Goal: Navigation & Orientation: Find specific page/section

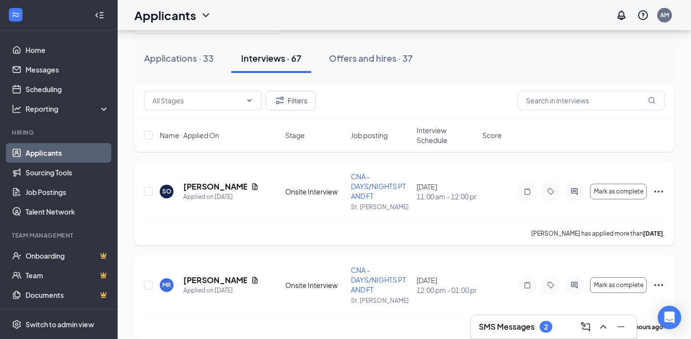
scroll to position [39, 0]
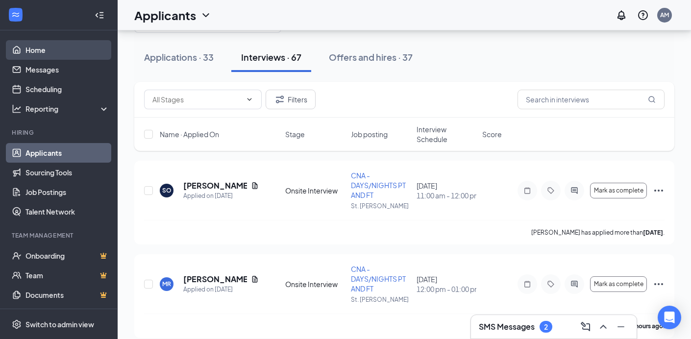
click at [55, 53] on link "Home" at bounding box center [68, 50] width 84 height 20
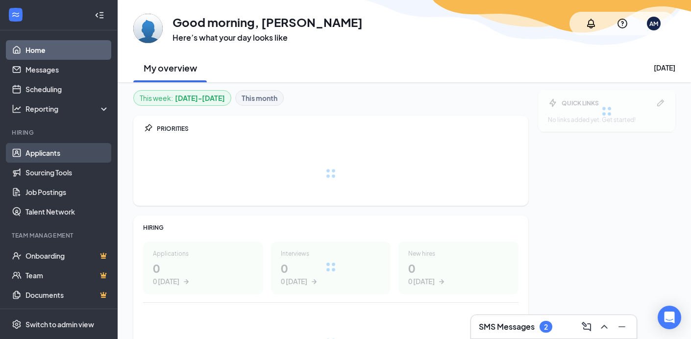
click at [44, 146] on link "Applicants" at bounding box center [68, 153] width 84 height 20
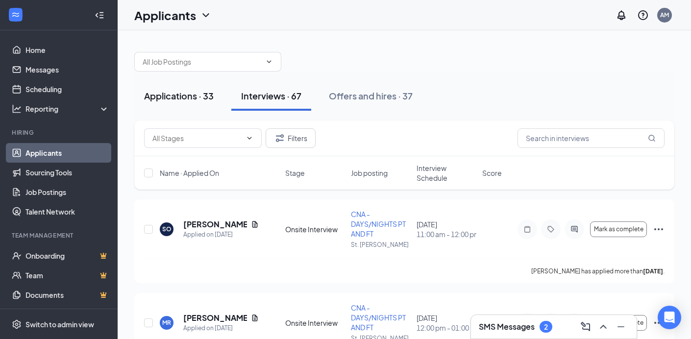
click at [169, 99] on div "Applications · 33" at bounding box center [179, 96] width 70 height 12
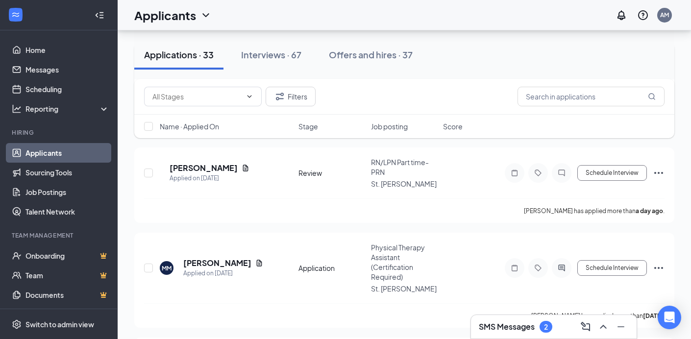
scroll to position [150, 0]
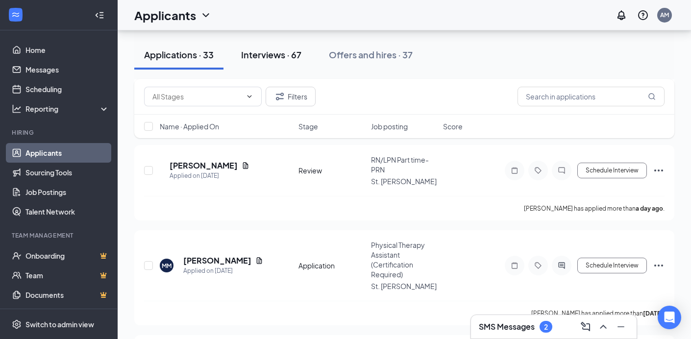
click at [272, 52] on div "Interviews · 67" at bounding box center [271, 55] width 60 height 12
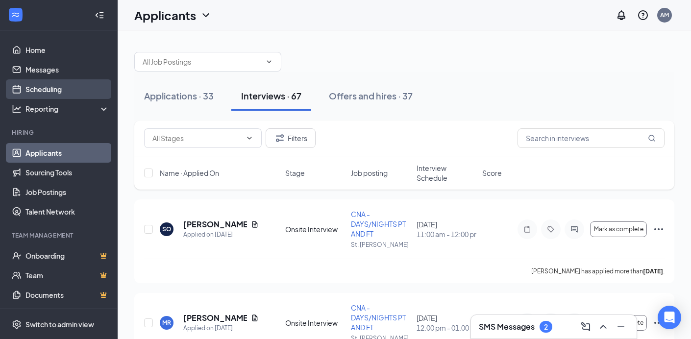
click at [41, 81] on link "Scheduling" at bounding box center [68, 89] width 84 height 20
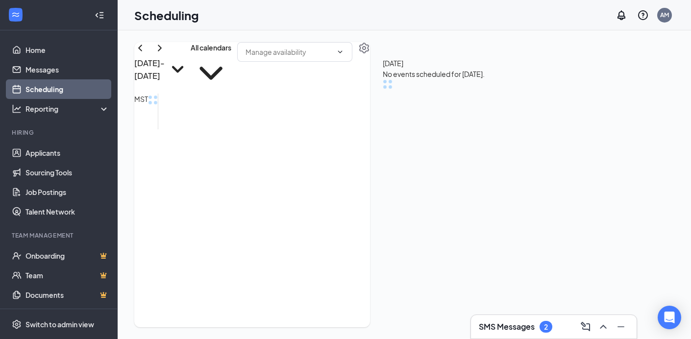
scroll to position [346, 0]
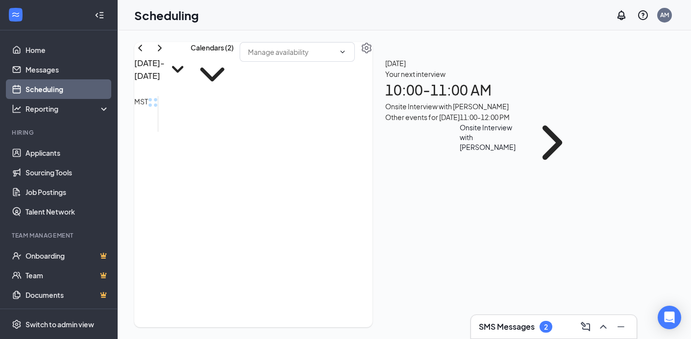
click at [522, 142] on icon "ChevronRight" at bounding box center [553, 143] width 62 height 62
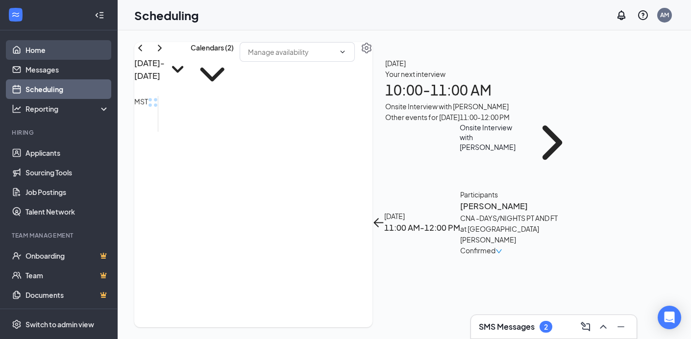
click at [34, 55] on link "Home" at bounding box center [68, 50] width 84 height 20
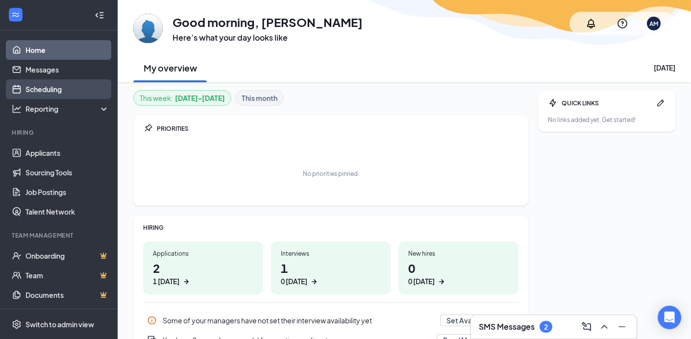
click at [34, 90] on link "Scheduling" at bounding box center [68, 89] width 84 height 20
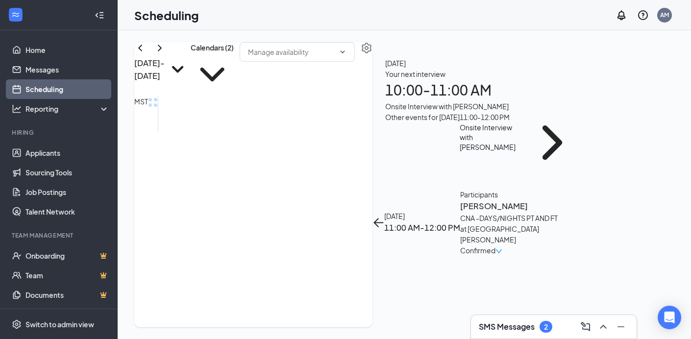
scroll to position [346, 0]
click at [34, 90] on link "Scheduling" at bounding box center [68, 89] width 84 height 20
click at [34, 47] on link "Home" at bounding box center [68, 50] width 84 height 20
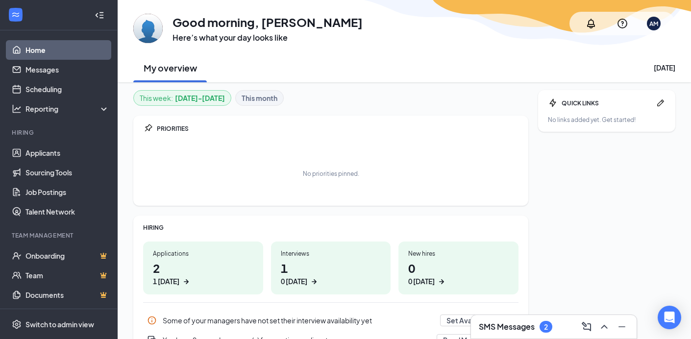
scroll to position [97, 0]
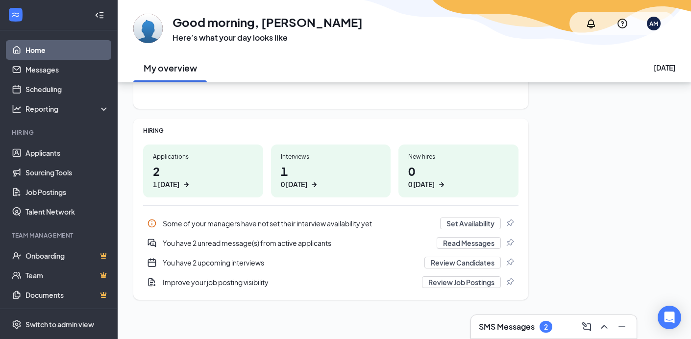
click at [320, 180] on div "0 [DATE]" at bounding box center [331, 184] width 101 height 10
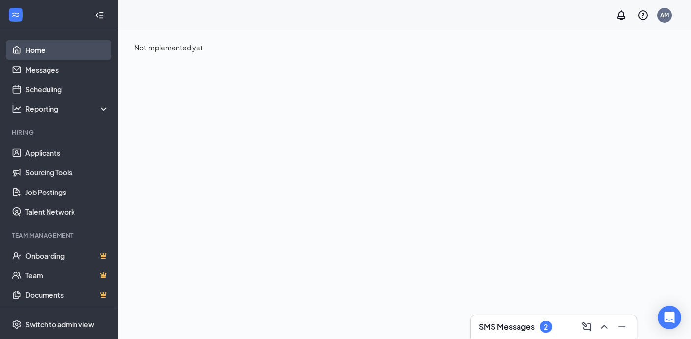
click at [40, 52] on link "Home" at bounding box center [68, 50] width 84 height 20
